Goal: Information Seeking & Learning: Learn about a topic

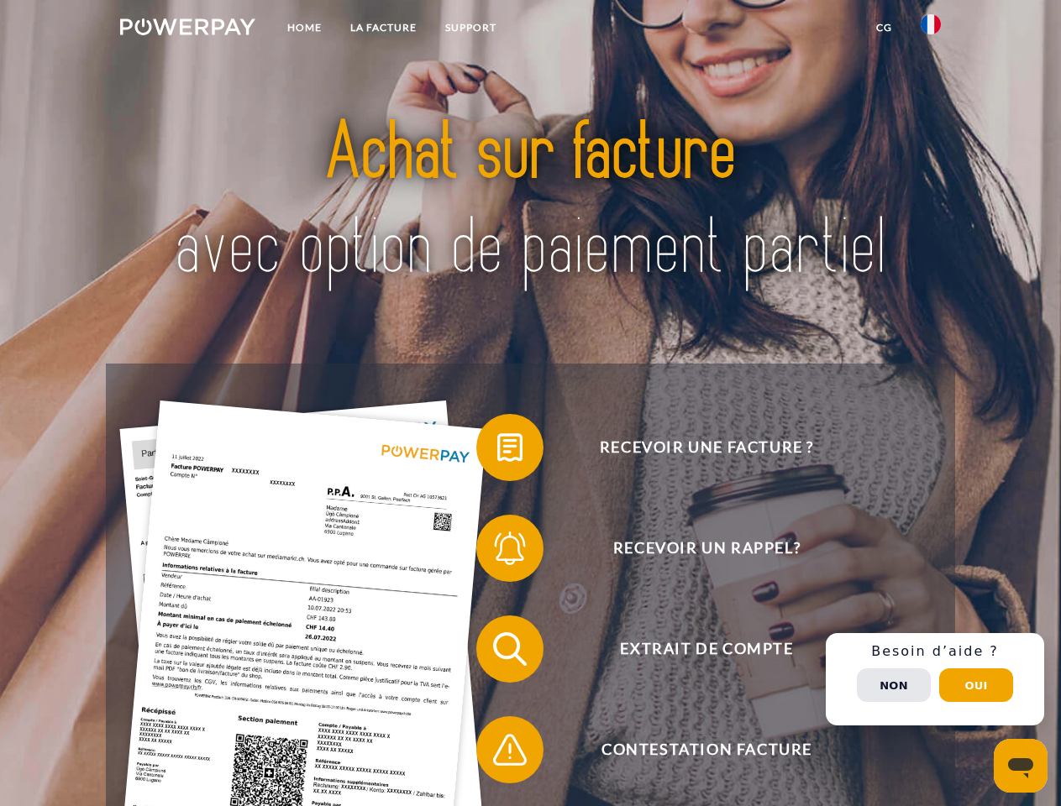
click at [187, 29] on img at bounding box center [187, 26] width 135 height 17
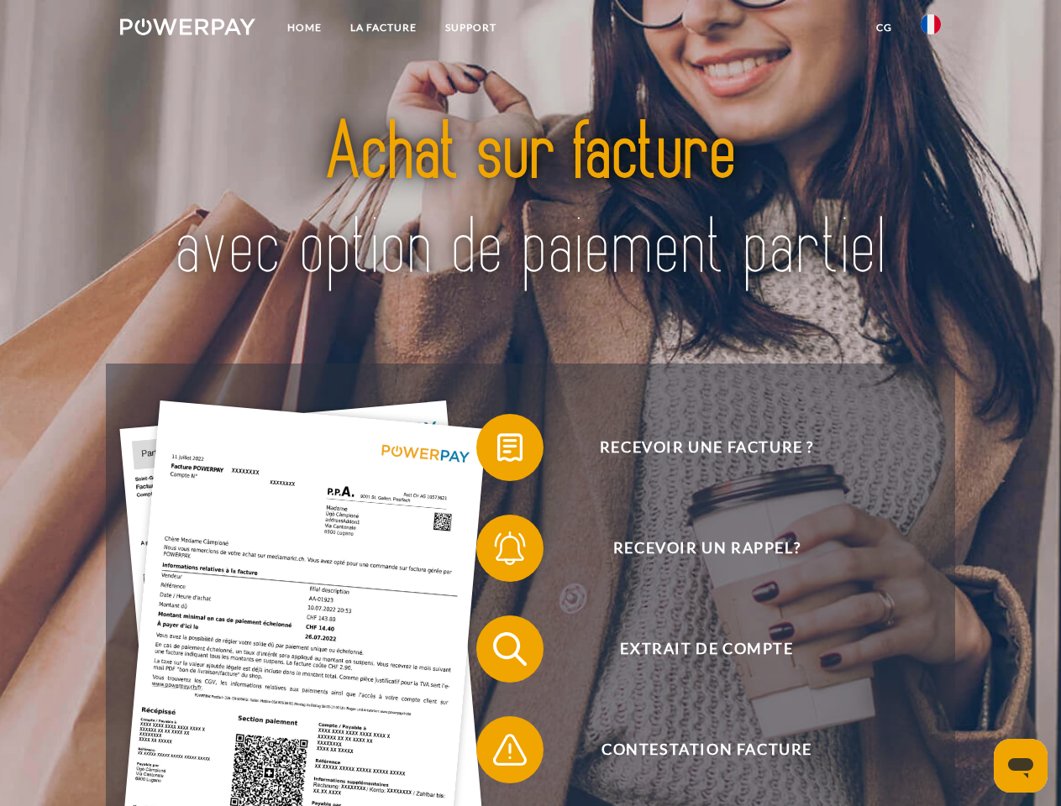
click at [931, 29] on img at bounding box center [931, 24] width 20 height 20
click at [884, 28] on link "CG" at bounding box center [884, 28] width 45 height 30
click at [497, 451] on span at bounding box center [485, 448] width 84 height 84
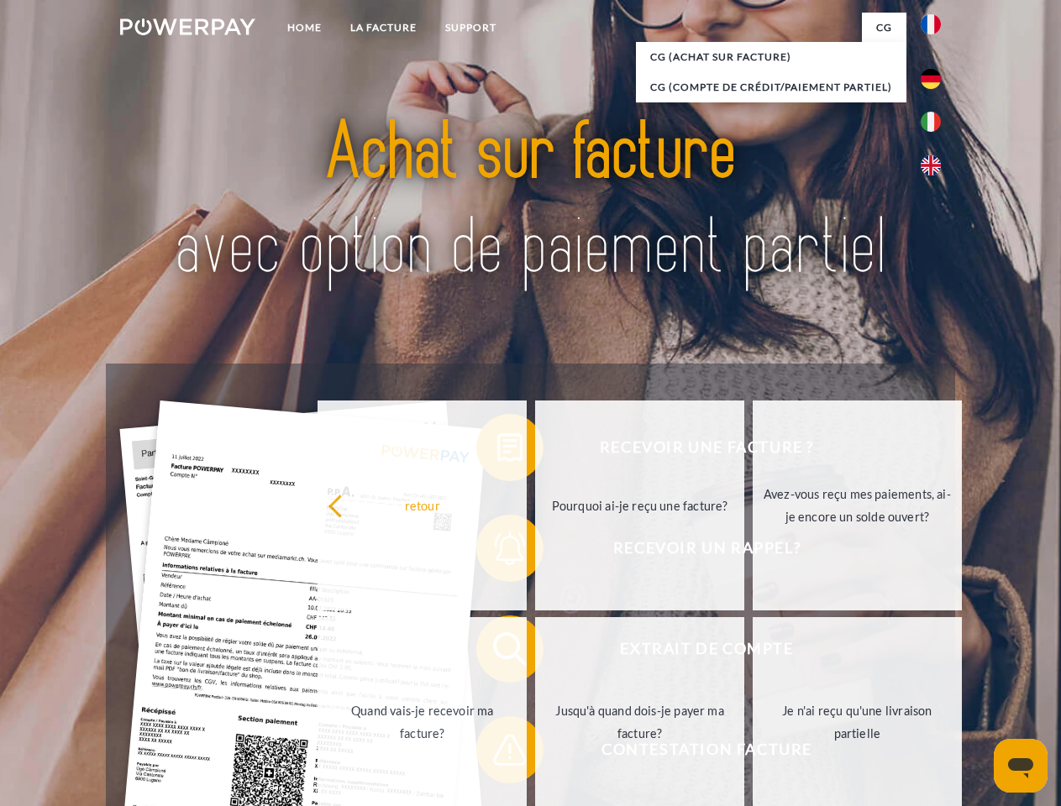
click at [497, 552] on div "Recevoir une facture ? Recevoir un rappel? Extrait de compte retour" at bounding box center [530, 700] width 848 height 672
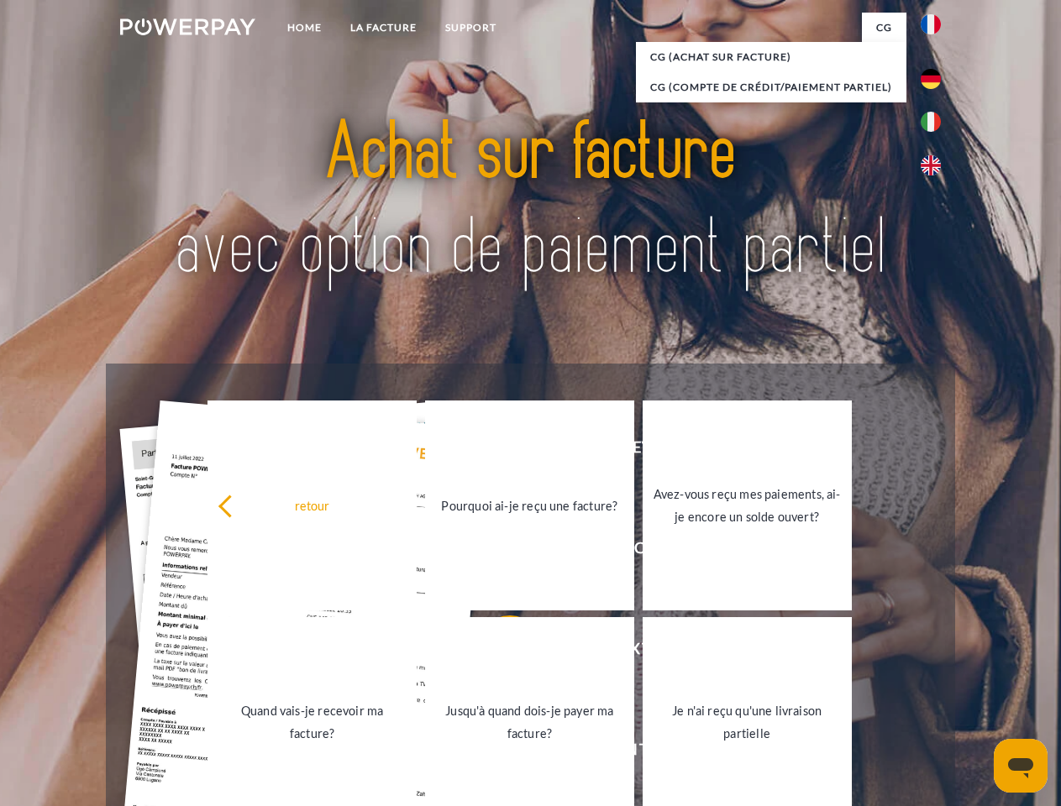
click at [497, 653] on link "Jusqu'à quand dois-je payer ma facture?" at bounding box center [529, 722] width 209 height 210
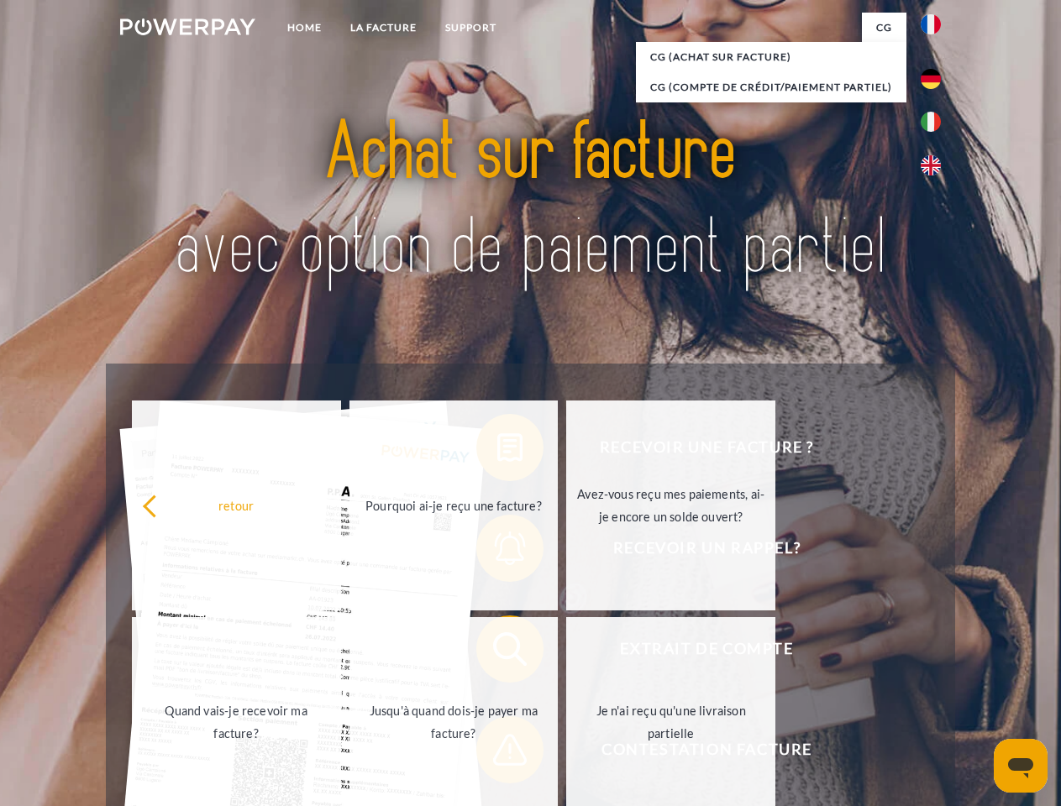
click at [497, 753] on span at bounding box center [485, 750] width 84 height 84
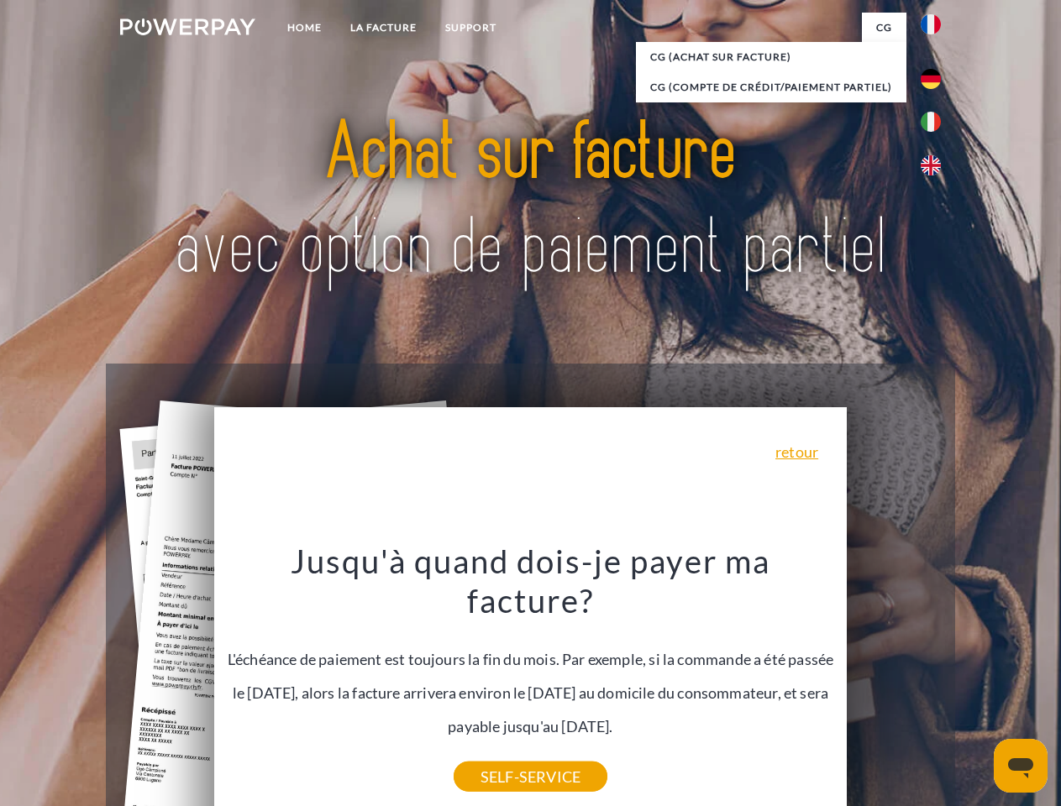
click at [935, 679] on div "Recevoir une facture ? Recevoir un rappel? Extrait de compte retour" at bounding box center [530, 700] width 848 height 672
click at [894, 683] on span "Extrait de compte" at bounding box center [707, 649] width 412 height 67
click at [976, 685] on header "Home LA FACTURE Support" at bounding box center [530, 580] width 1061 height 1160
